Goal: Find specific page/section: Find specific page/section

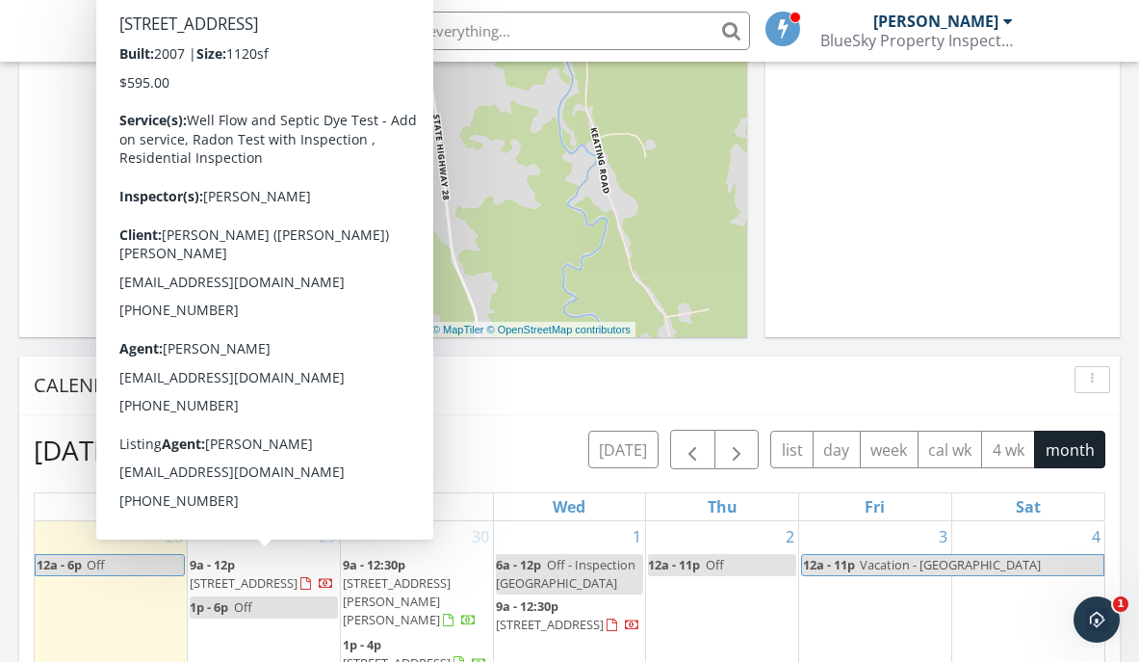
scroll to position [508, 0]
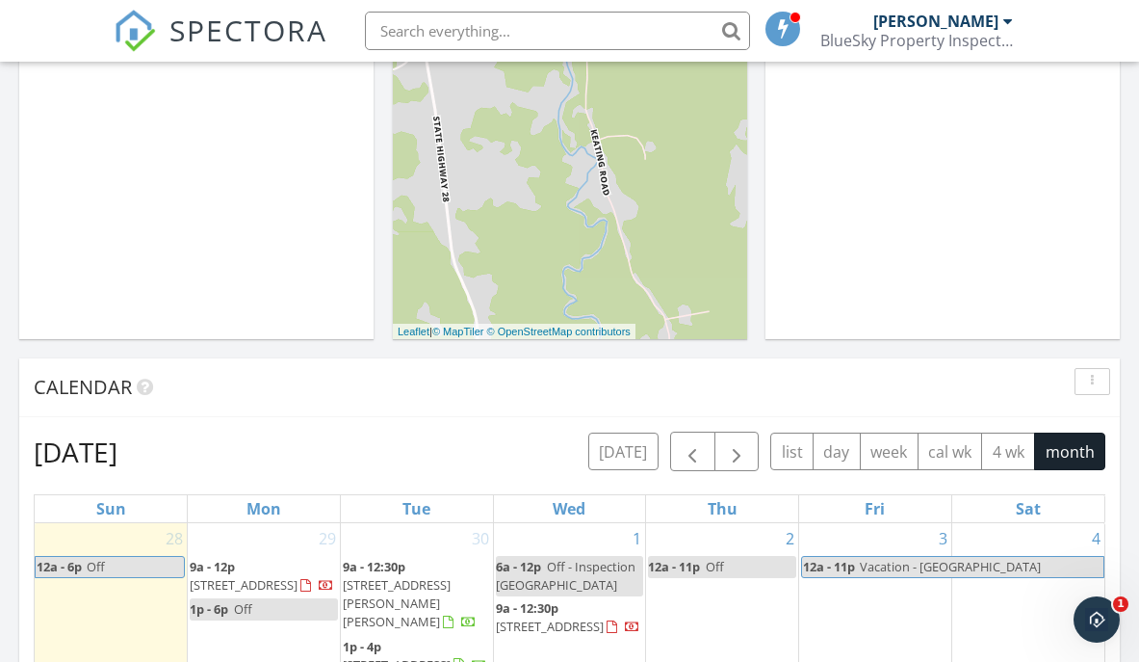
click at [221, 281] on div "Today Michael Murphy No results found New Inspection New Quote" at bounding box center [196, 59] width 354 height 559
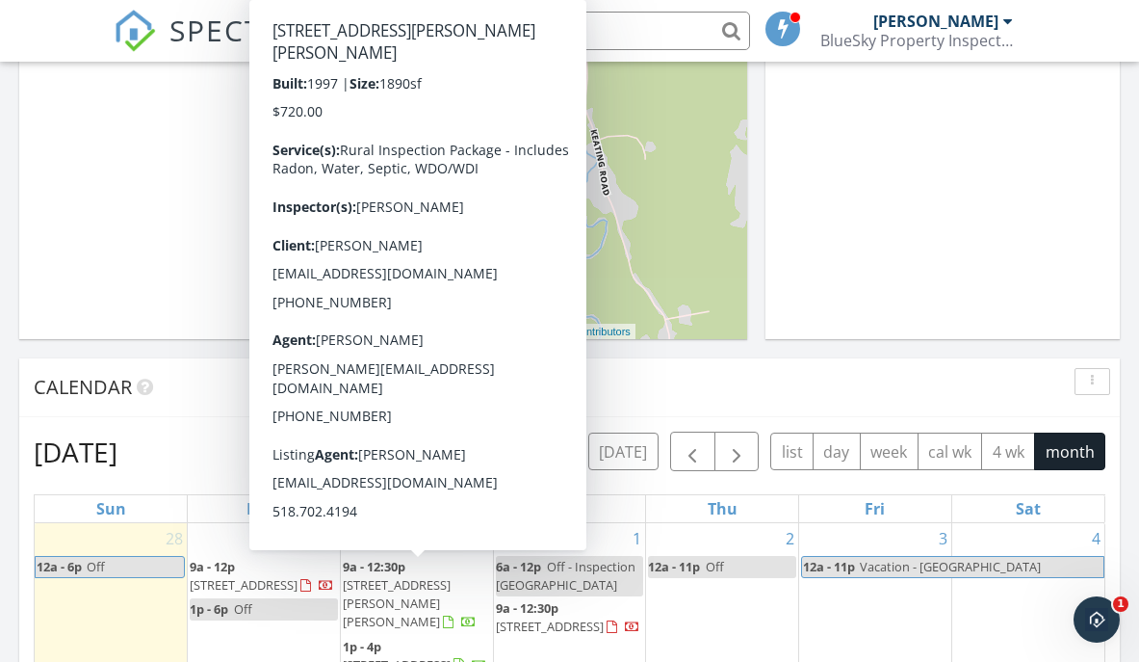
click at [153, 178] on div "Today Michael Murphy No results found New Inspection New Quote" at bounding box center [196, 59] width 354 height 559
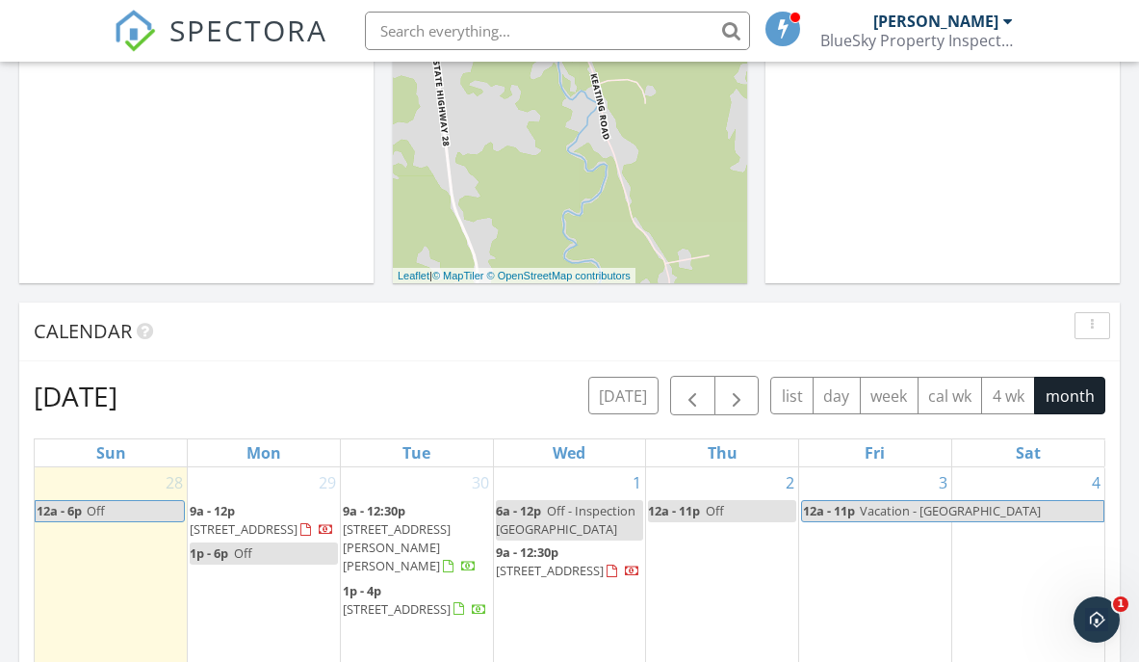
scroll to position [575, 0]
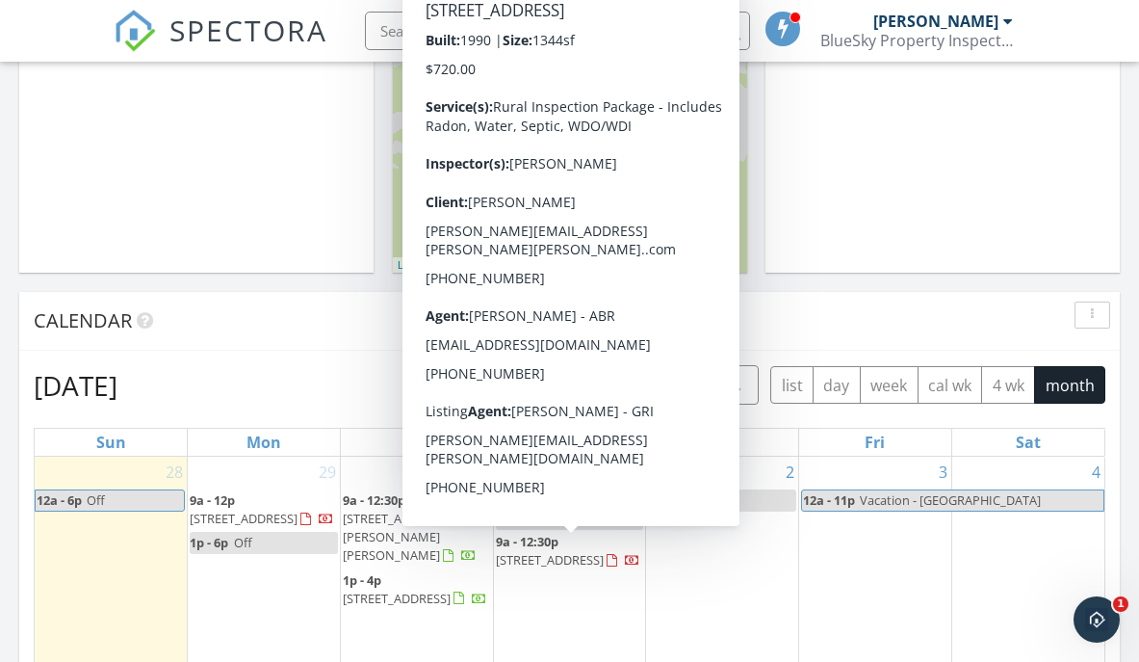
click at [586, 558] on span "635 County Highway 6,, OTEGO 13825" at bounding box center [550, 559] width 108 height 17
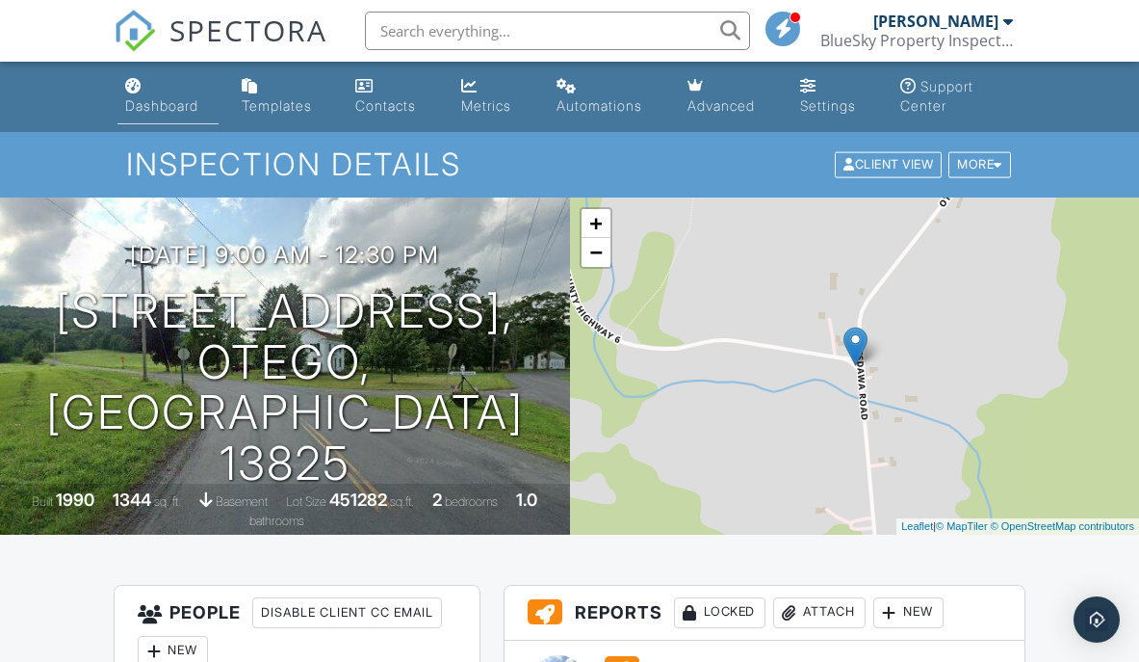
click at [135, 104] on div "Dashboard" at bounding box center [161, 105] width 73 height 16
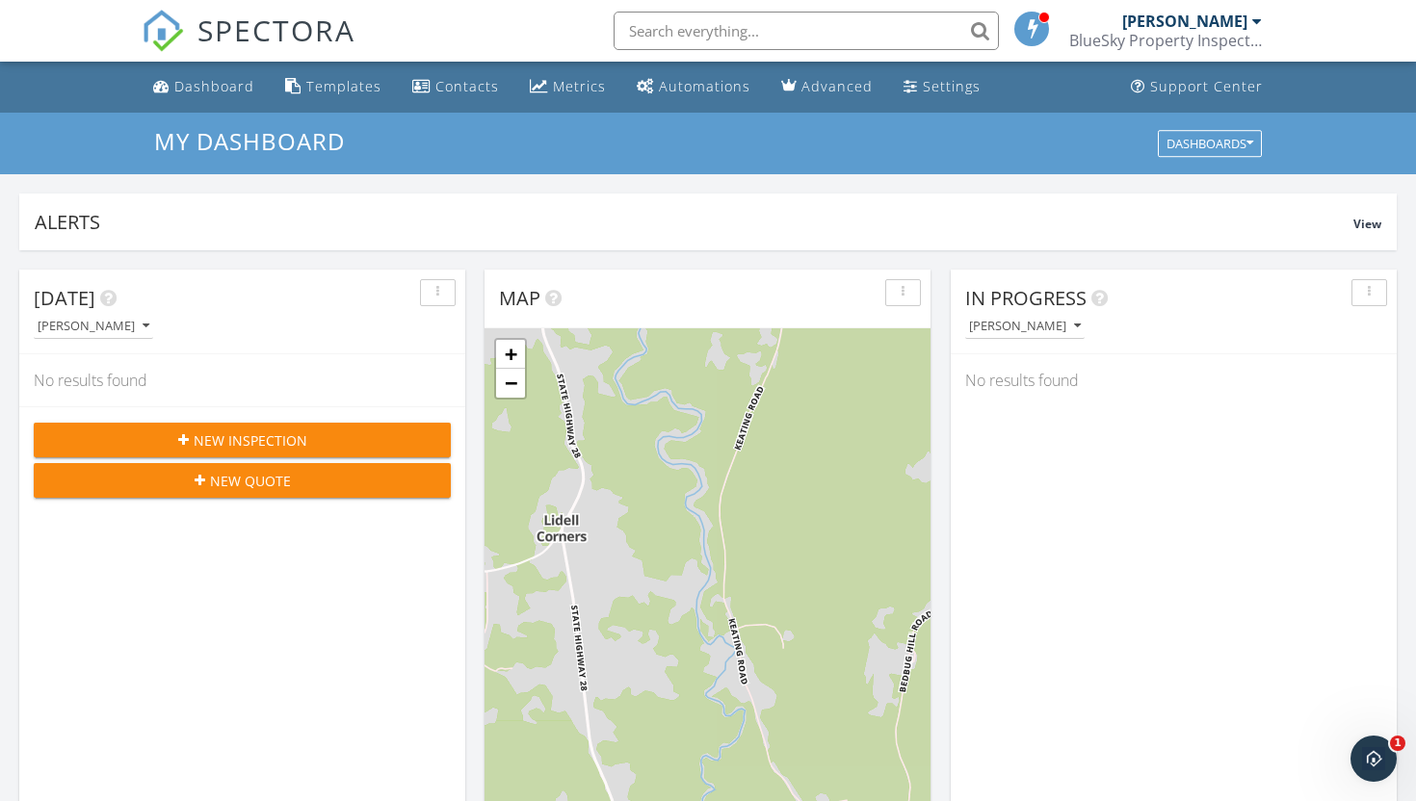
click at [738, 30] on input "text" at bounding box center [805, 31] width 385 height 39
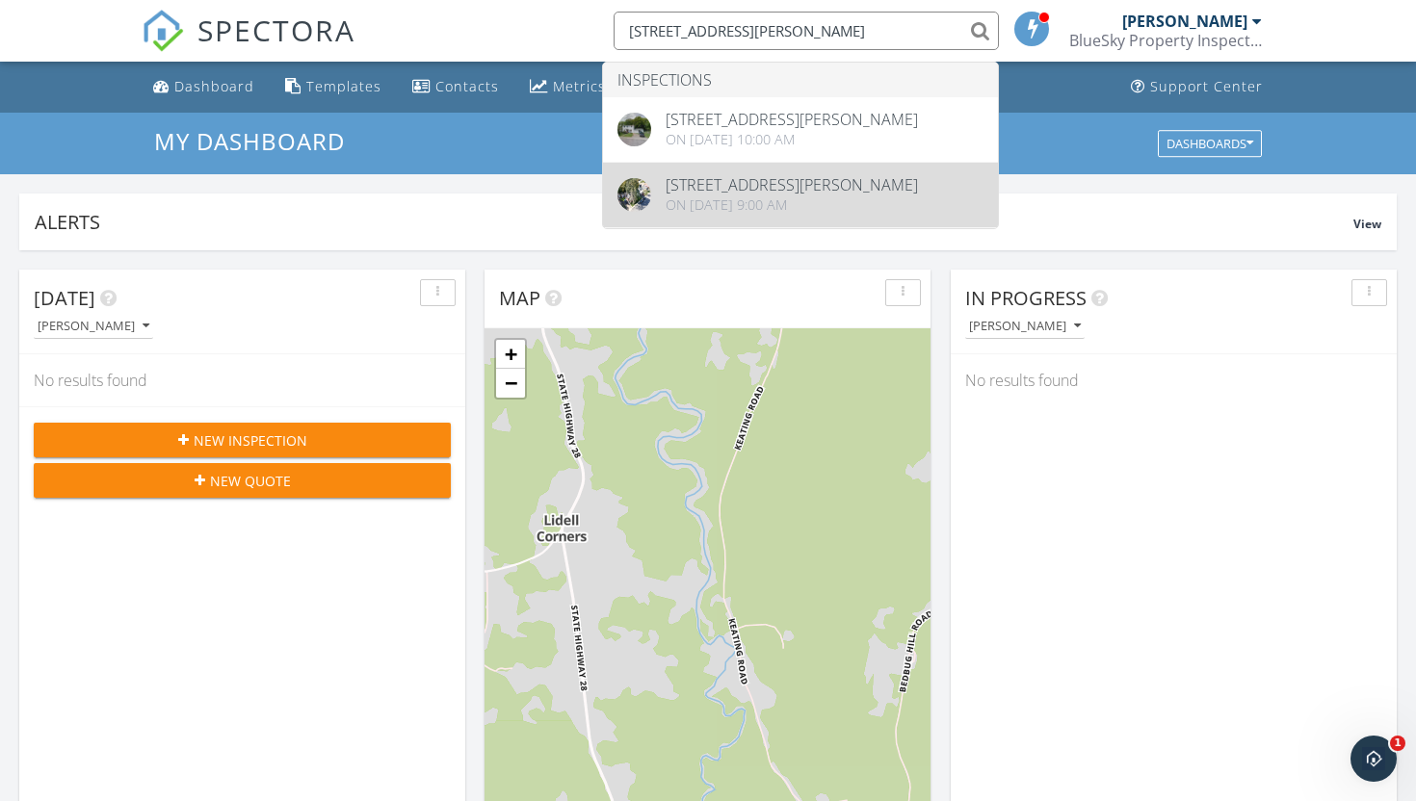
type input "6 chester st"
